Goal: Find specific page/section: Locate a particular part of the current website

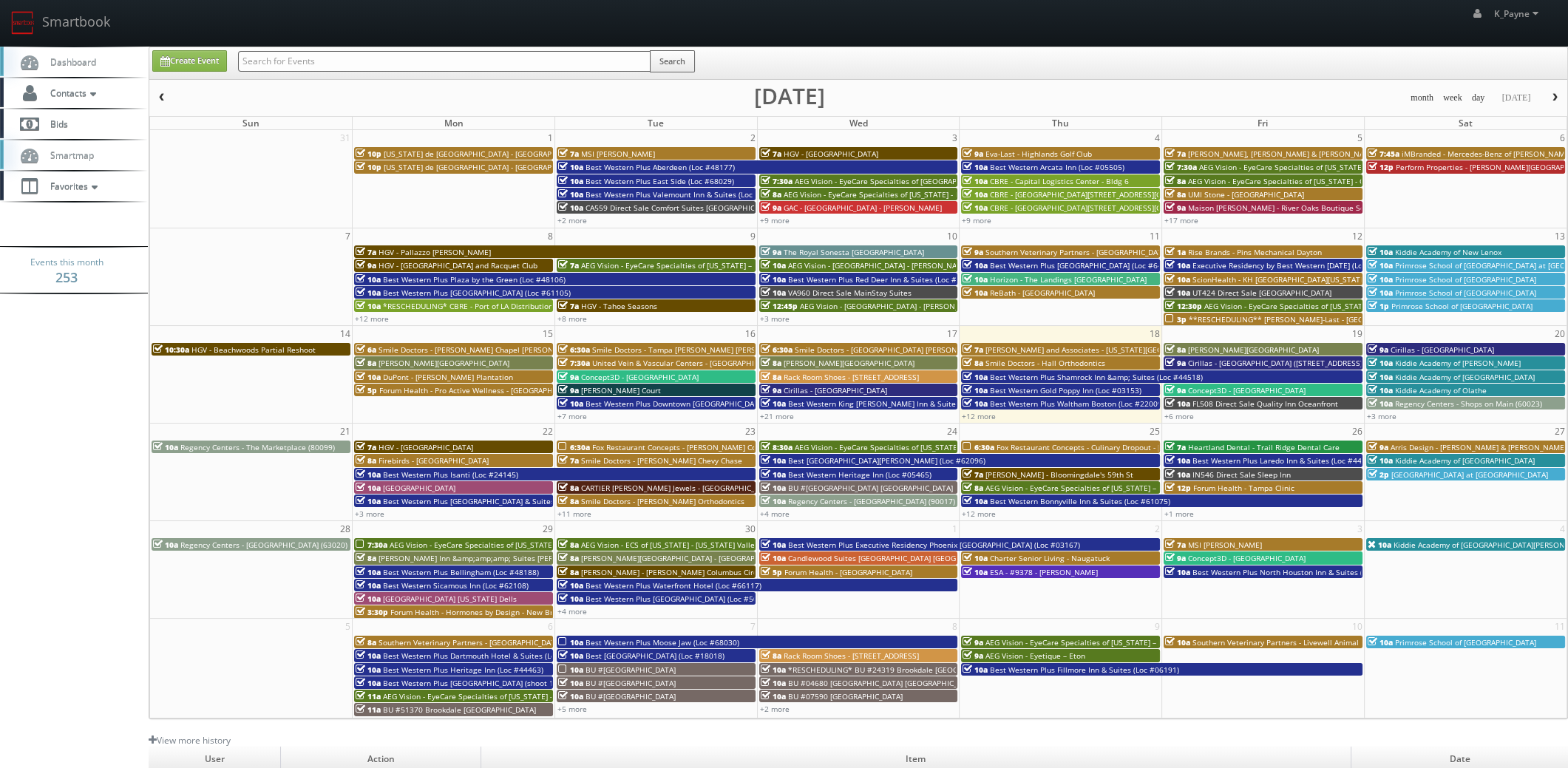
click at [329, 64] on input "text" at bounding box center [445, 61] width 412 height 21
type input "dallas"
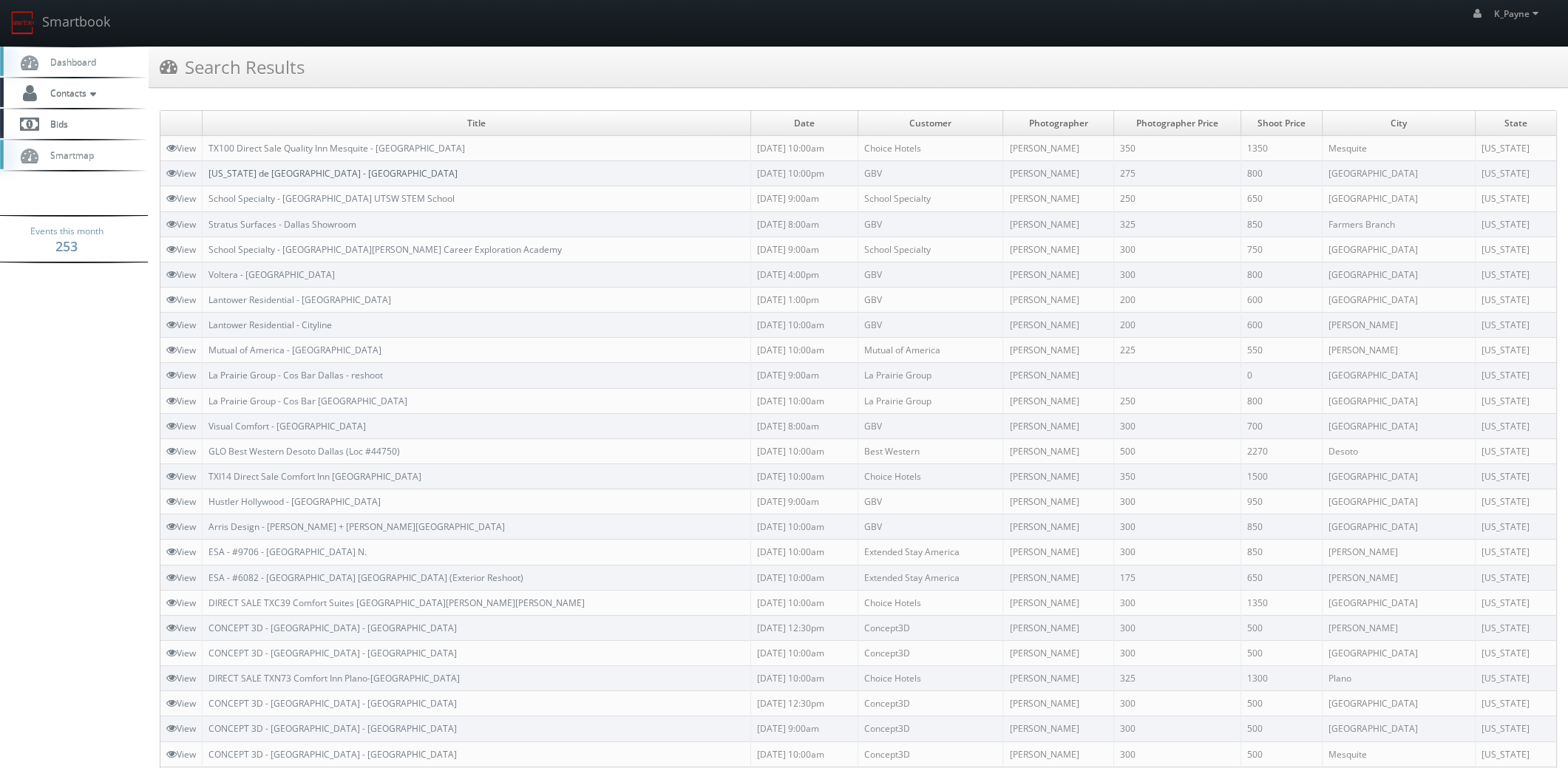
click at [288, 170] on link "[US_STATE] de [GEOGRAPHIC_DATA] - [GEOGRAPHIC_DATA]" at bounding box center [332, 172] width 250 height 12
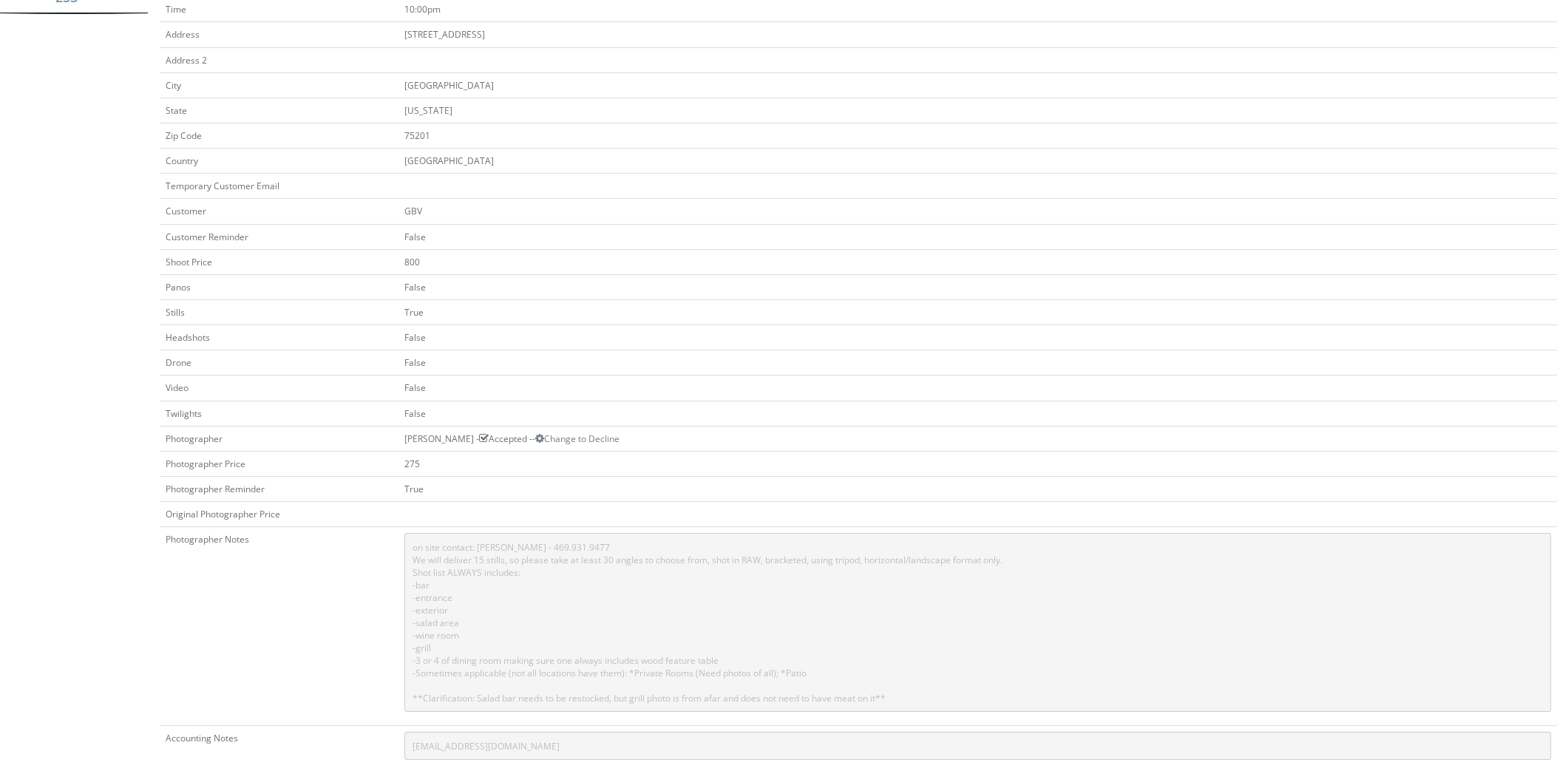
scroll to position [8, 0]
